Goal: Find specific page/section: Find specific page/section

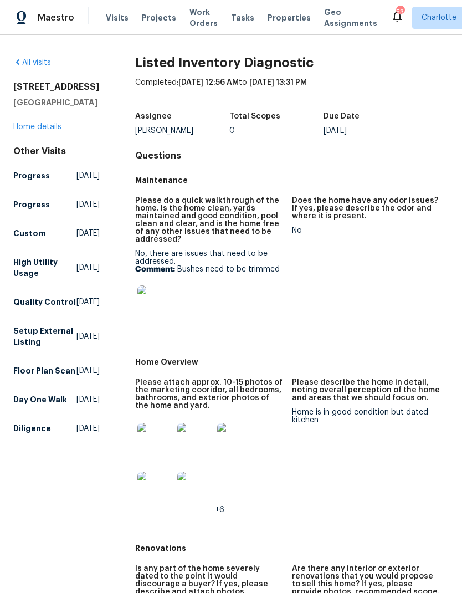
click at [61, 131] on link "Home details" at bounding box center [37, 127] width 48 height 8
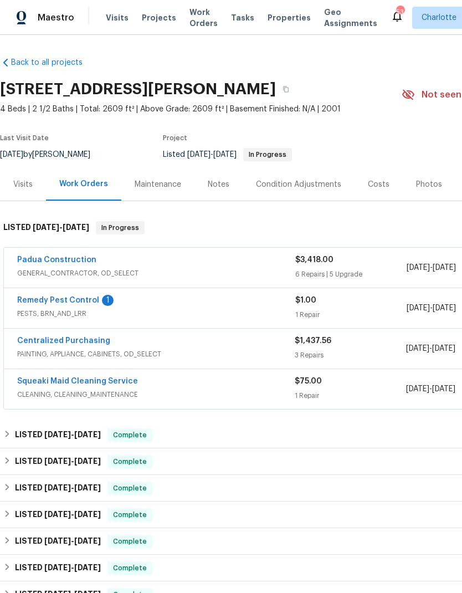
click at [370, 190] on div "Costs" at bounding box center [379, 184] width 48 height 33
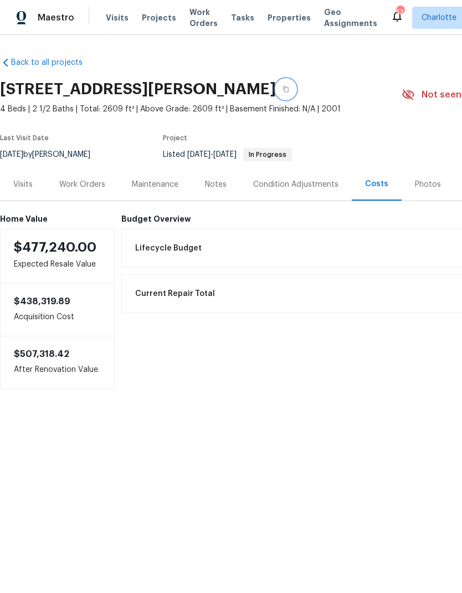
click at [289, 88] on icon "button" at bounding box center [286, 89] width 7 height 7
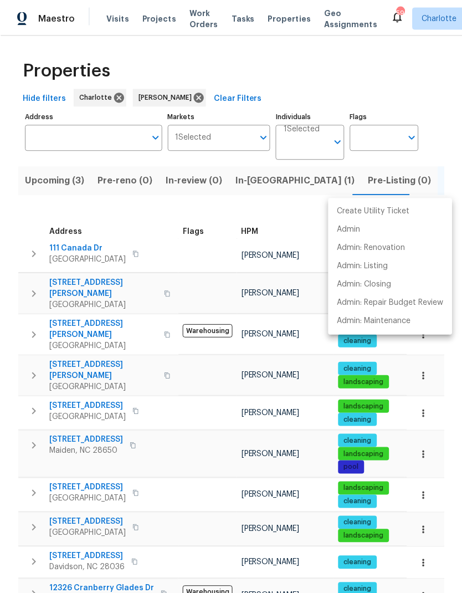
scroll to position [208, 0]
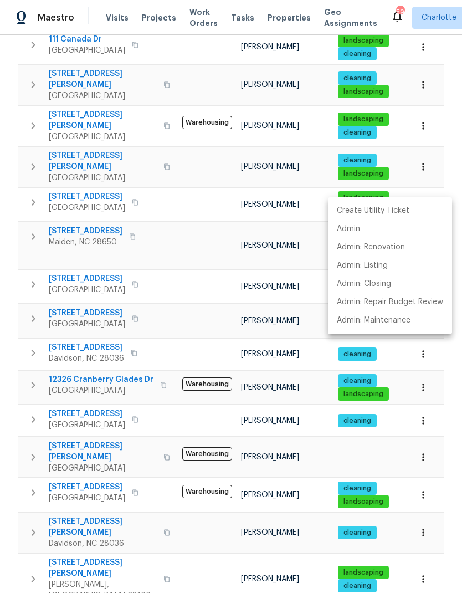
click at [7, 272] on div at bounding box center [231, 296] width 462 height 593
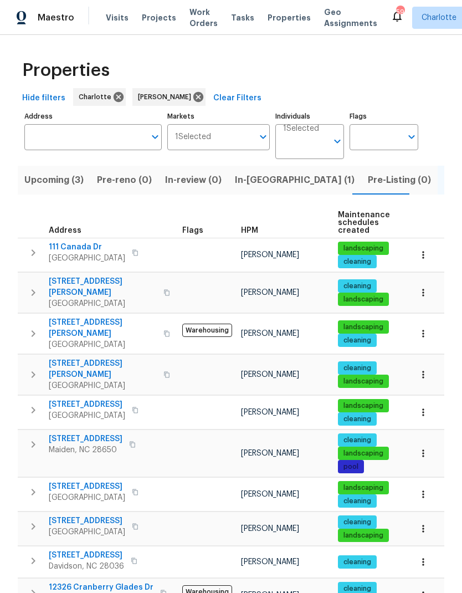
scroll to position [0, 0]
click at [35, 287] on icon "button" at bounding box center [33, 292] width 13 height 13
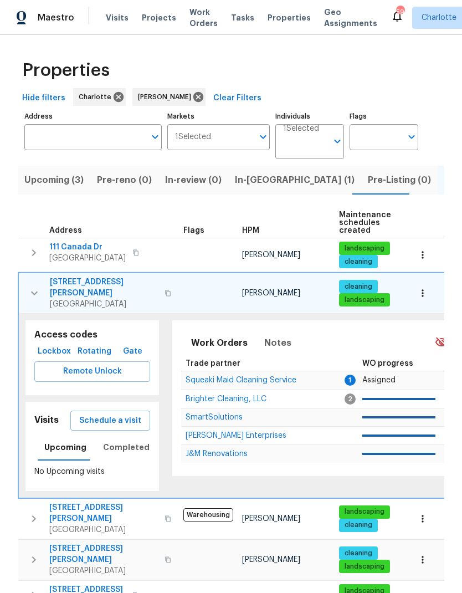
click at [26, 283] on button "button" at bounding box center [34, 293] width 22 height 33
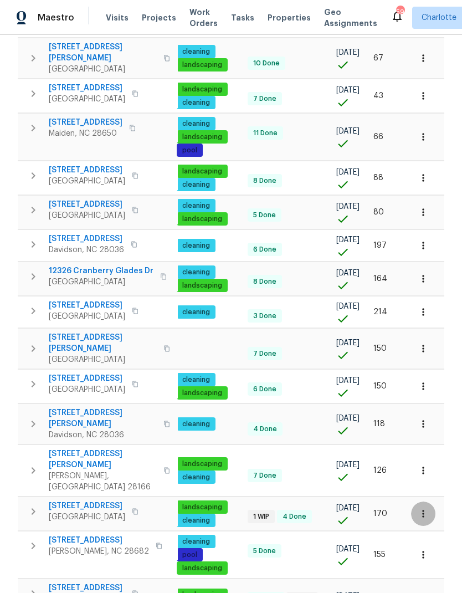
scroll to position [0, 161]
click at [423, 511] on icon "button" at bounding box center [423, 514] width 2 height 7
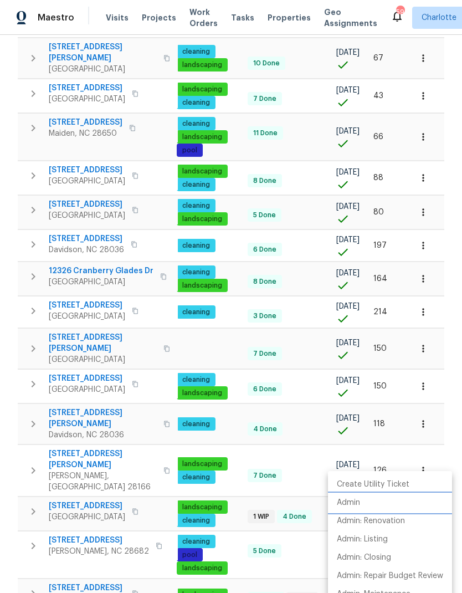
click at [359, 499] on p "Admin" at bounding box center [348, 503] width 23 height 12
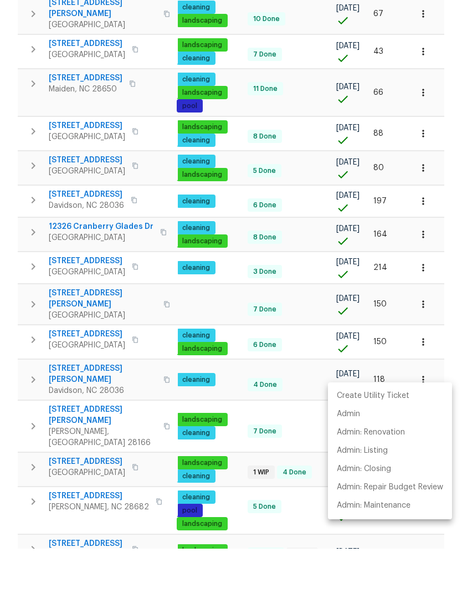
scroll to position [44, 0]
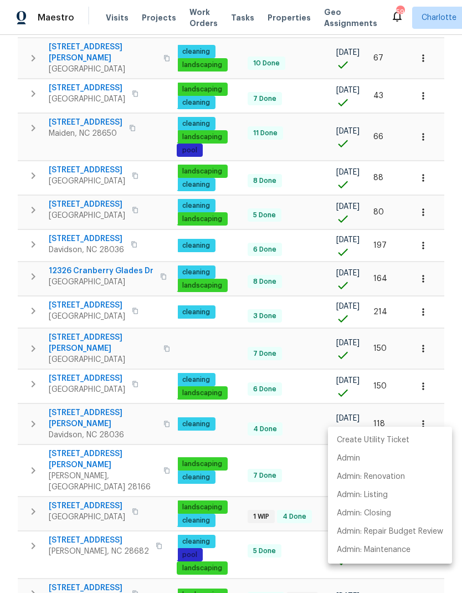
click at [112, 559] on div at bounding box center [231, 296] width 462 height 593
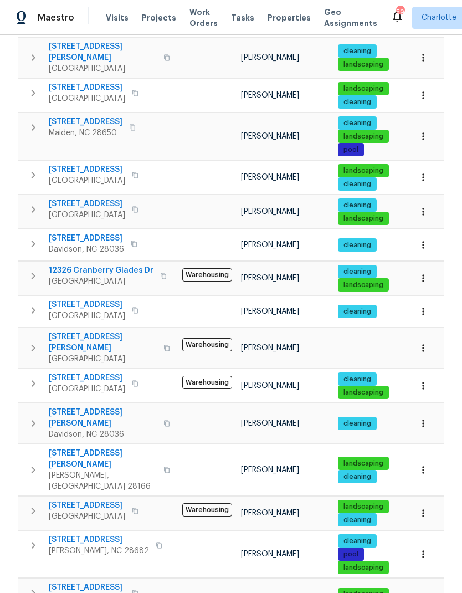
scroll to position [317, 0]
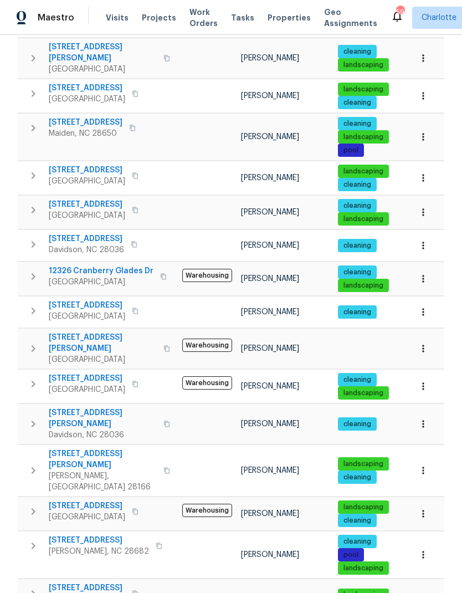
click at [81, 535] on span "3865 Granite St" at bounding box center [99, 540] width 100 height 11
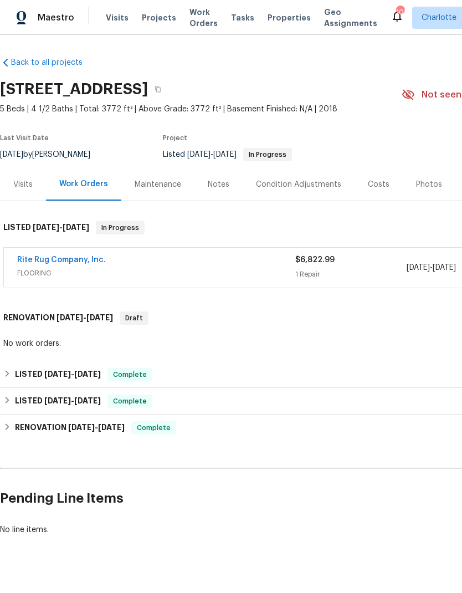
click at [374, 183] on div "Costs" at bounding box center [379, 184] width 22 height 11
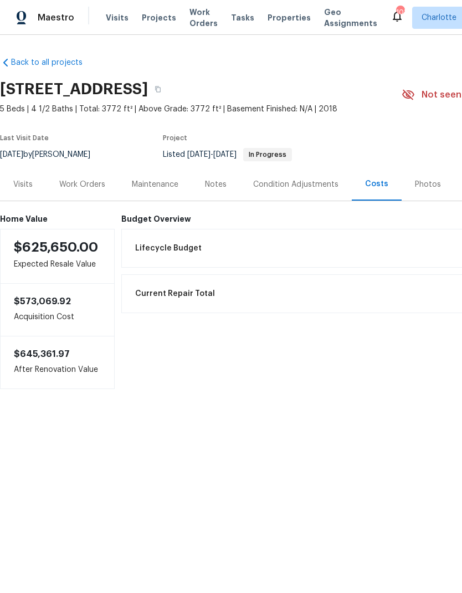
click at [166, 188] on div "Maintenance" at bounding box center [155, 184] width 47 height 11
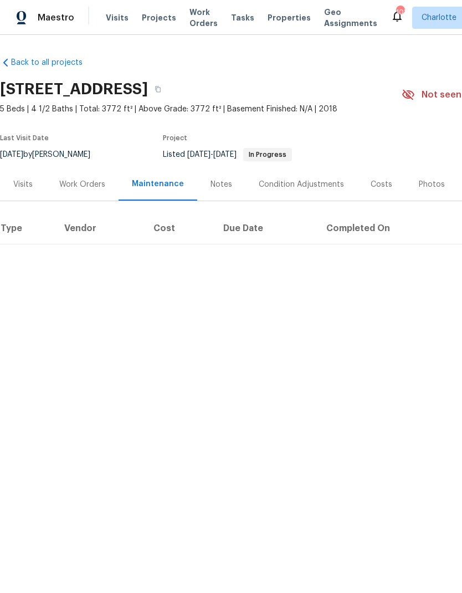
click at [375, 183] on div "Costs" at bounding box center [382, 184] width 22 height 11
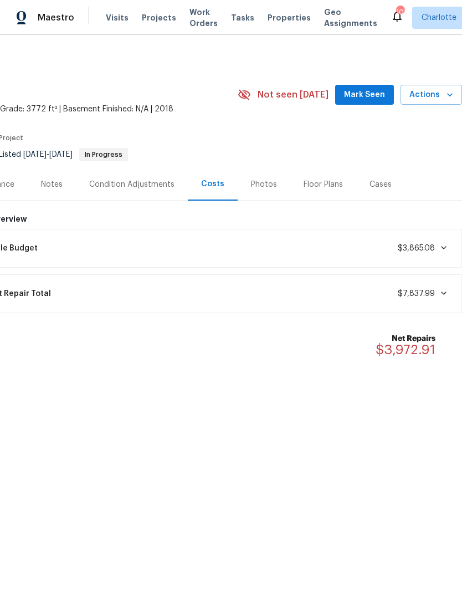
scroll to position [0, 164]
click at [445, 292] on icon at bounding box center [444, 293] width 6 height 3
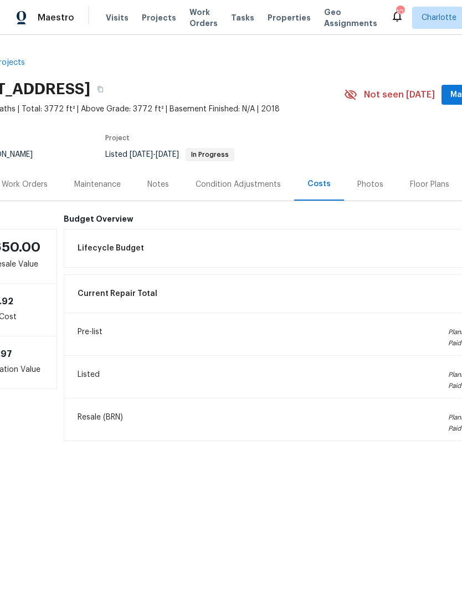
scroll to position [0, 49]
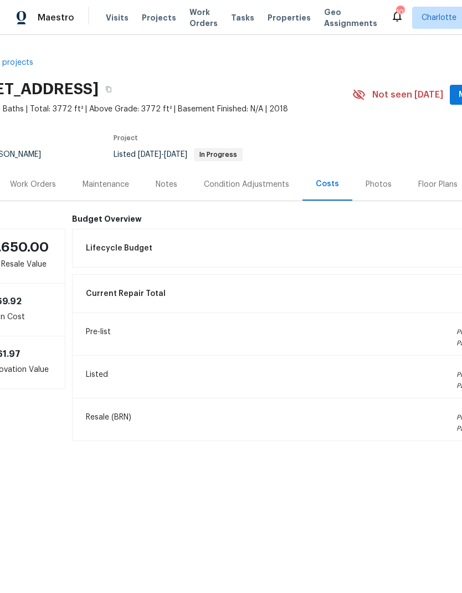
click at [117, 193] on div "Maintenance" at bounding box center [105, 184] width 73 height 33
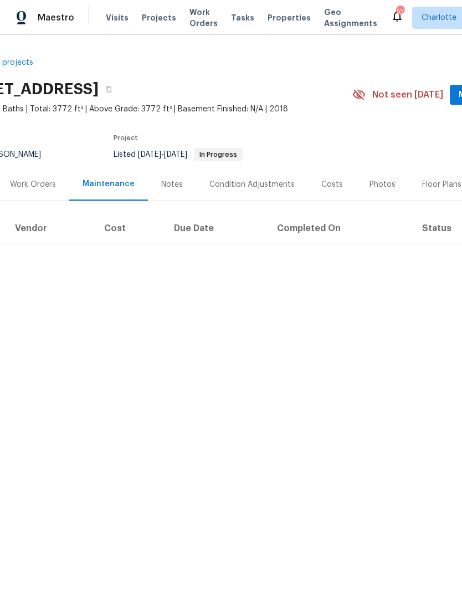
click at [170, 188] on div "Notes" at bounding box center [172, 184] width 22 height 11
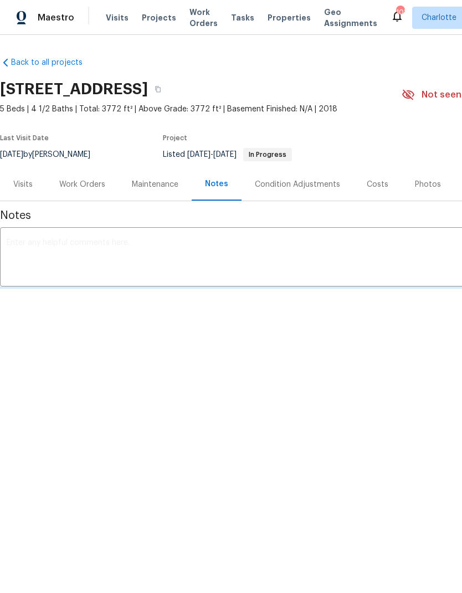
click at [93, 180] on div "Work Orders" at bounding box center [82, 184] width 46 height 11
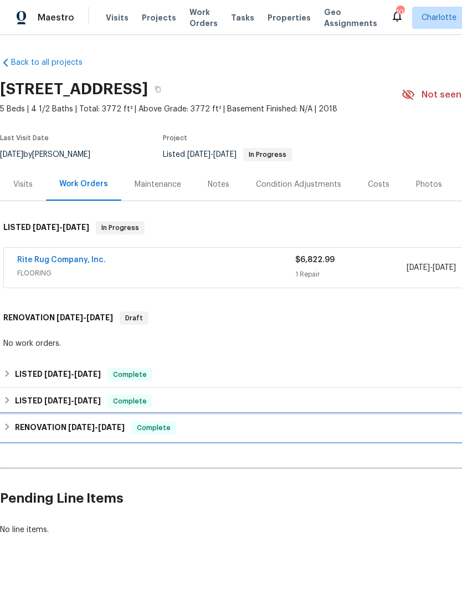
click at [17, 427] on h6 "RENOVATION 11/18/24 - 11/18/24" at bounding box center [70, 427] width 110 height 13
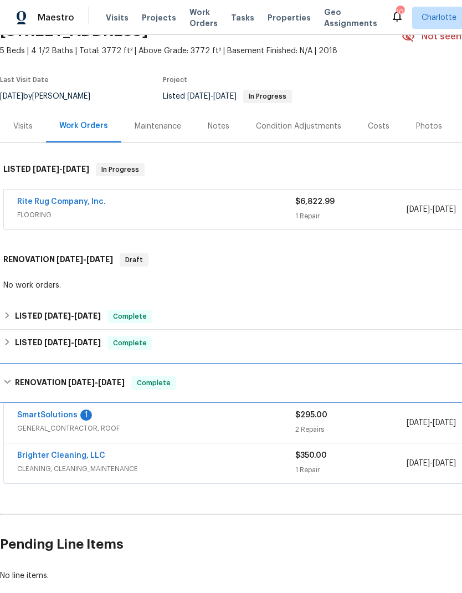
scroll to position [60, 0]
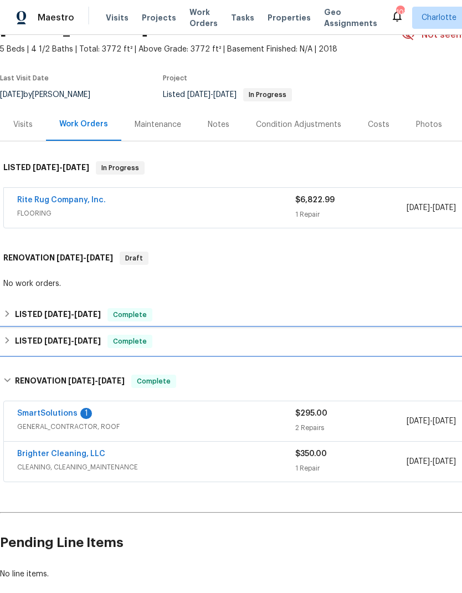
click at [226, 336] on div "LISTED 2/22/25 - 2/24/25 Complete" at bounding box center [313, 341] width 620 height 13
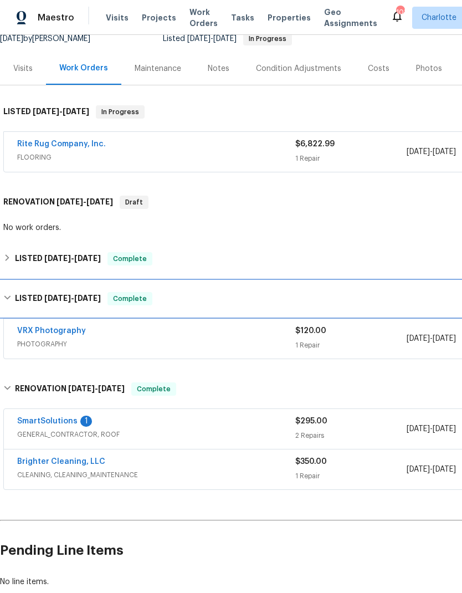
scroll to position [116, 0]
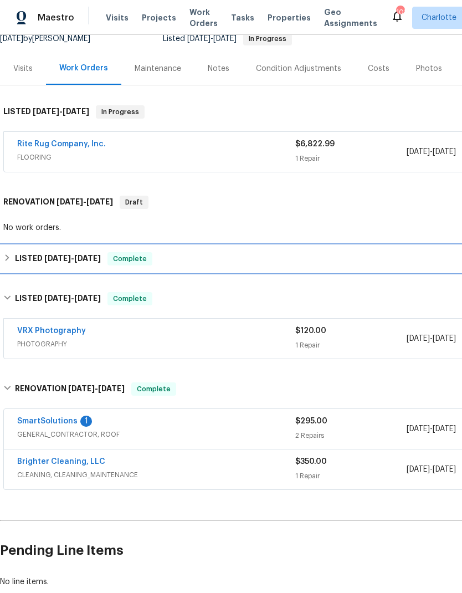
click at [259, 268] on div "LISTED 7/8/25 - 7/14/25 Complete" at bounding box center [313, 259] width 626 height 27
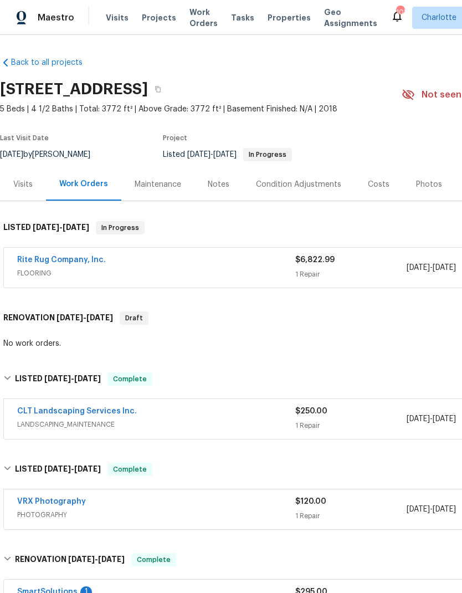
scroll to position [0, 0]
click at [161, 90] on icon "button" at bounding box center [158, 89] width 7 height 7
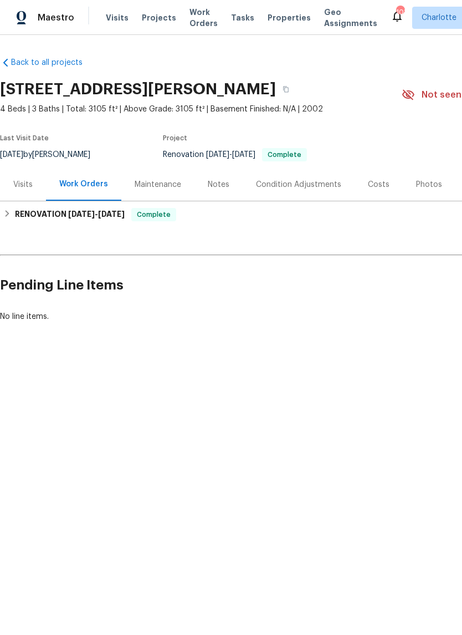
click at [435, 185] on div "Photos" at bounding box center [429, 184] width 26 height 11
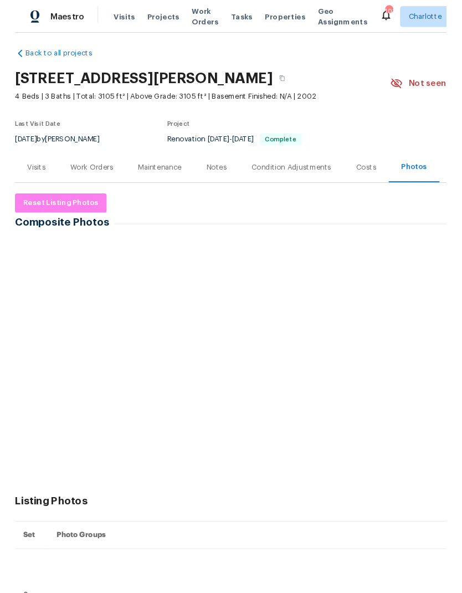
scroll to position [6, 0]
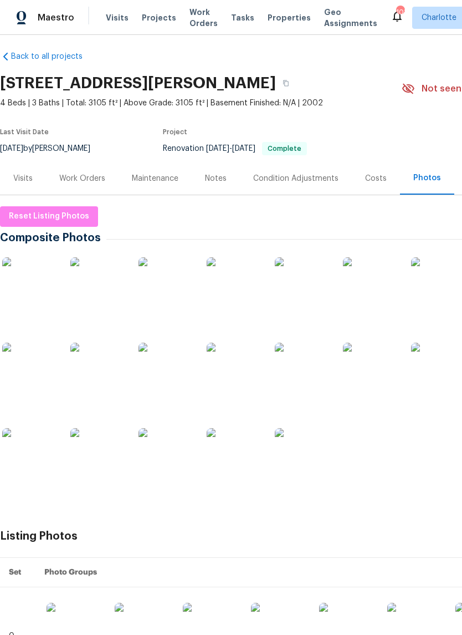
click at [99, 288] on img at bounding box center [97, 284] width 55 height 55
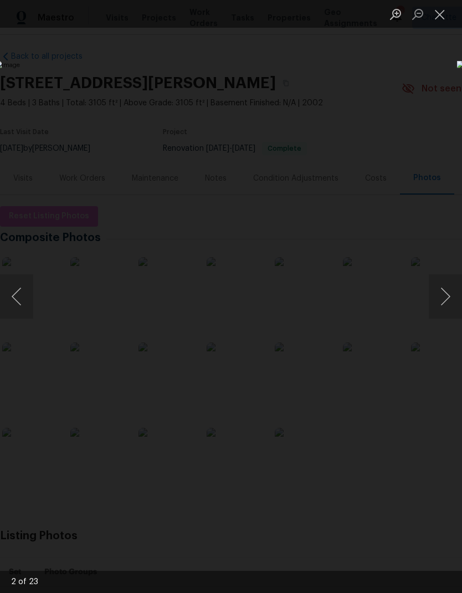
click at [440, 15] on button "Close lightbox" at bounding box center [440, 13] width 22 height 19
